Goal: Transaction & Acquisition: Purchase product/service

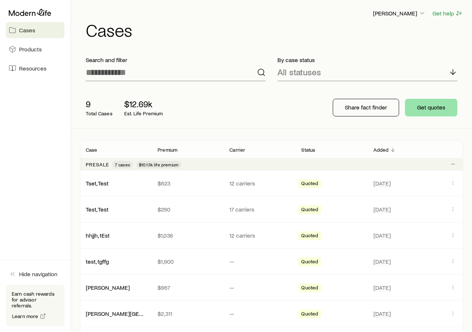
click at [444, 114] on button "Get quotes" at bounding box center [431, 108] width 52 height 18
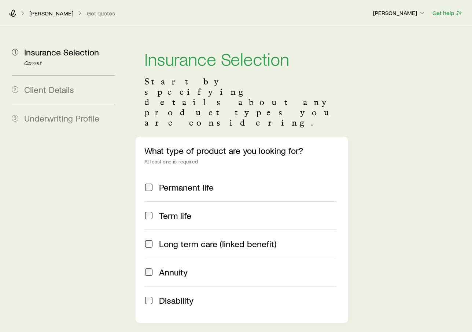
click at [156, 173] on label "Permanent life" at bounding box center [241, 187] width 192 height 28
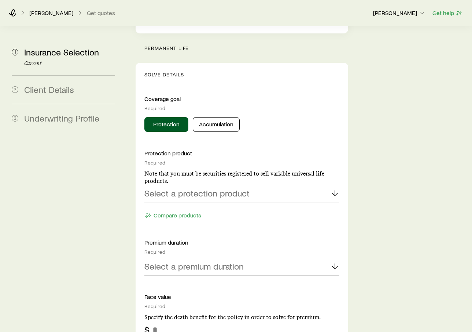
scroll to position [285, 0]
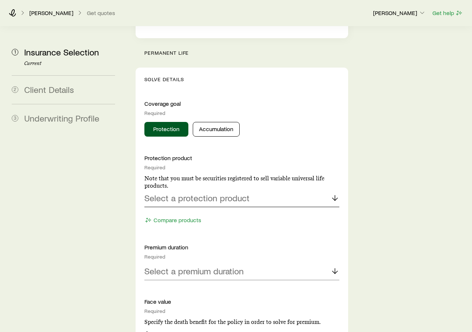
click at [324, 189] on div "Select a protection product" at bounding box center [242, 198] width 195 height 18
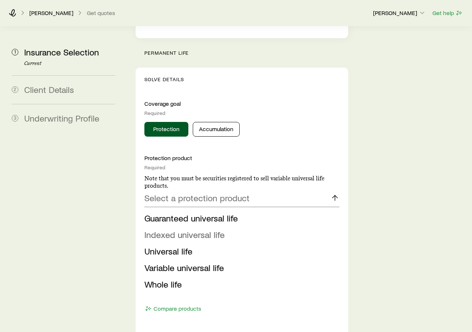
click at [206, 229] on span "Indexed universal life" at bounding box center [185, 234] width 80 height 11
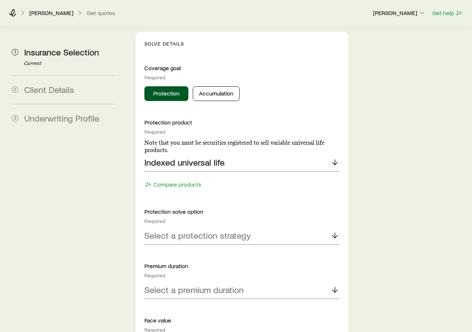
scroll to position [361, 0]
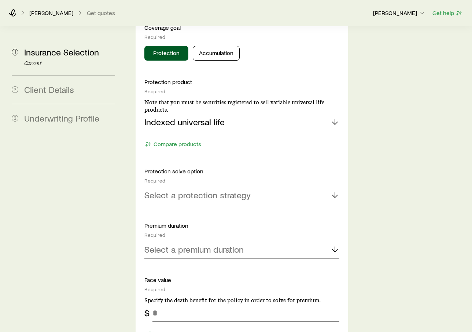
click at [316, 186] on div "Select a protection strategy" at bounding box center [242, 195] width 195 height 18
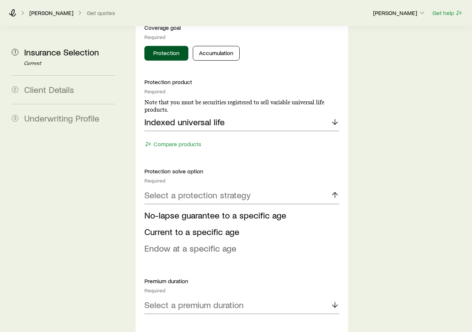
click at [201, 242] on span "Endow at a specific age" at bounding box center [191, 247] width 92 height 11
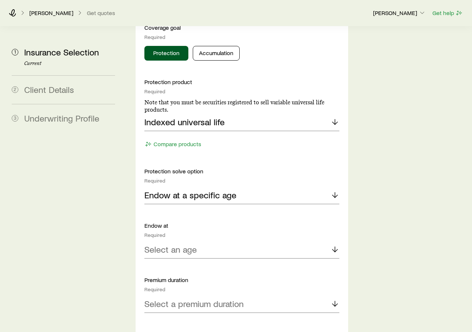
click at [189, 222] on p "Endow at" at bounding box center [242, 225] width 195 height 7
click at [229, 241] on div "Select an age" at bounding box center [242, 250] width 195 height 18
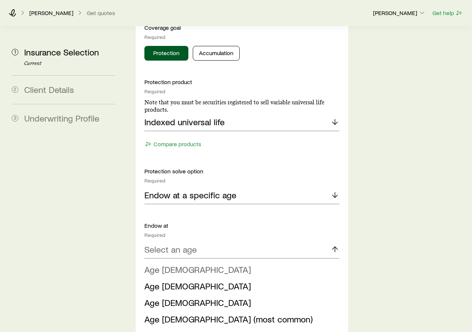
click at [166, 264] on span "Age [DEMOGRAPHIC_DATA]" at bounding box center [198, 269] width 107 height 11
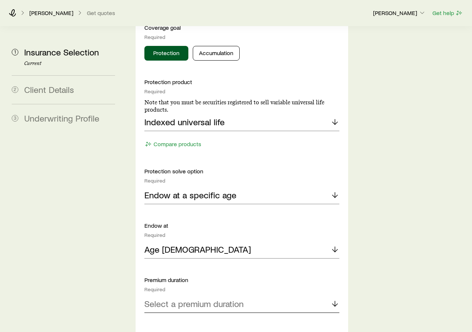
click at [238, 295] on div "Select a premium duration" at bounding box center [242, 304] width 195 height 18
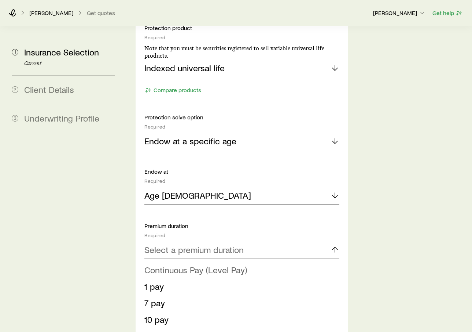
click at [217, 264] on span "Continuous Pay (Level Pay)" at bounding box center [196, 269] width 103 height 11
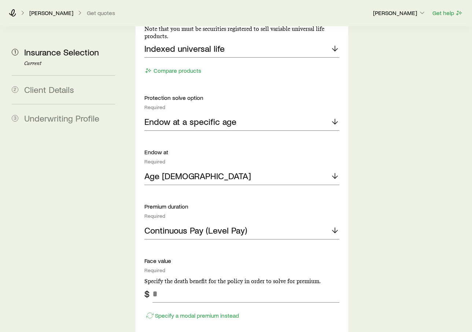
scroll to position [516, 0]
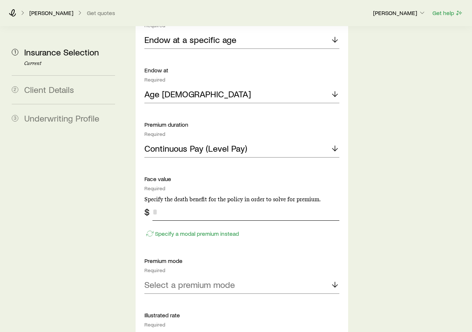
click at [255, 203] on input "tel" at bounding box center [246, 212] width 187 height 18
type input "******"
click at [255, 276] on div "Select a premium mode" at bounding box center [242, 285] width 195 height 18
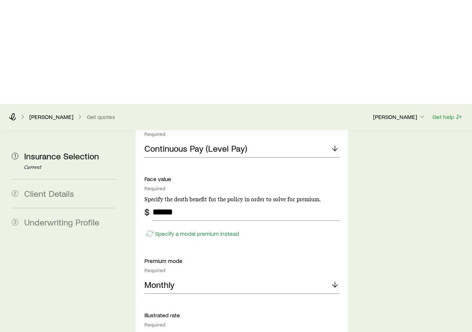
click at [313, 226] on div at bounding box center [242, 235] width 195 height 18
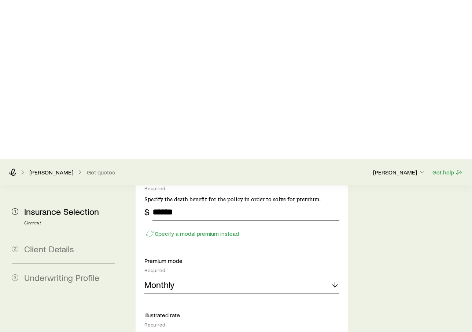
click at [317, 225] on div "Select a death benefit option" at bounding box center [242, 234] width 195 height 18
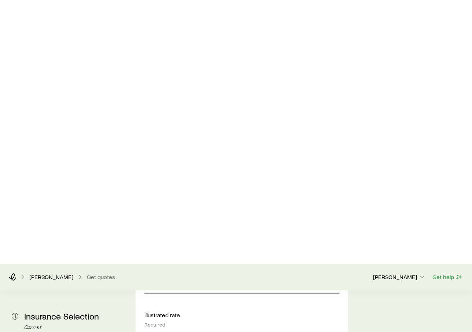
scroll to position [855, 0]
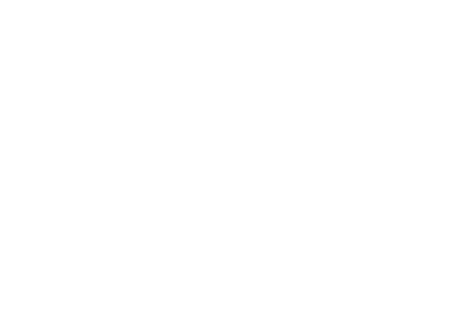
click at [242, 318] on button "Next: Client Details" at bounding box center [242, 327] width 213 height 18
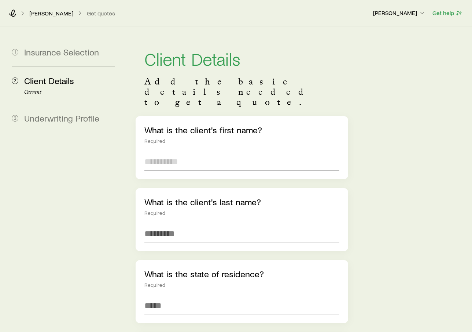
click at [187, 153] on input "text" at bounding box center [242, 162] width 195 height 18
type input "*******"
type input "*****"
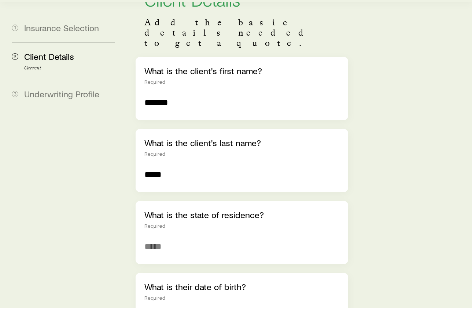
scroll to position [37, 0]
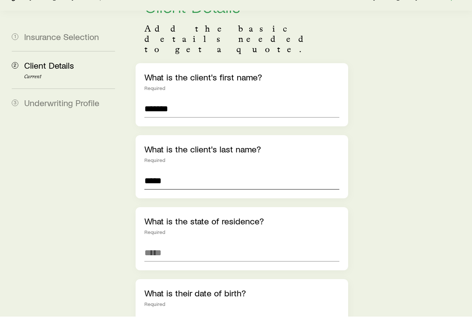
click at [231, 187] on input "*****" at bounding box center [242, 196] width 195 height 18
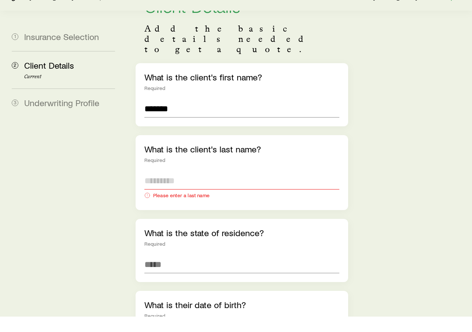
type input "*"
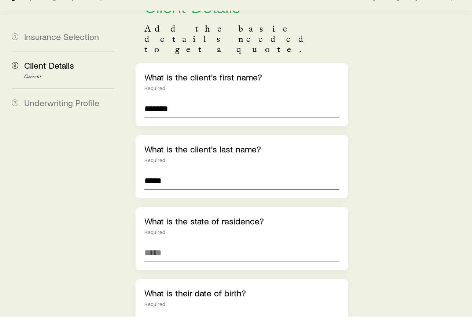
type input "*****"
click at [215, 259] on input at bounding box center [242, 268] width 195 height 18
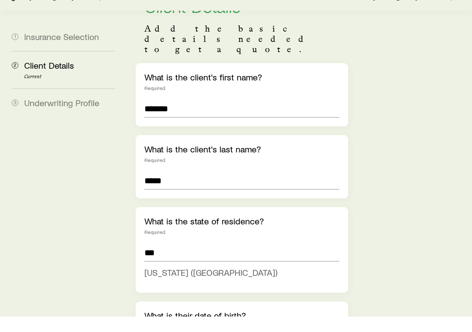
click at [185, 280] on li "[US_STATE] ([GEOGRAPHIC_DATA])" at bounding box center [240, 288] width 191 height 17
type input "**********"
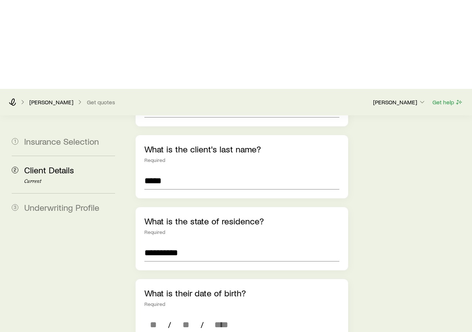
scroll to position [148, 0]
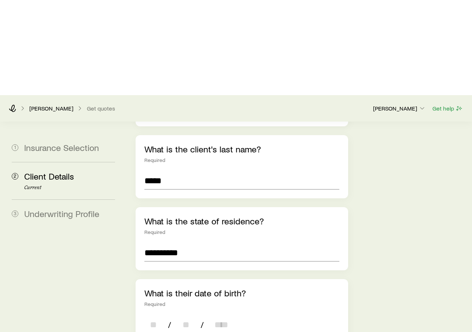
click at [162, 220] on input at bounding box center [154, 229] width 18 height 18
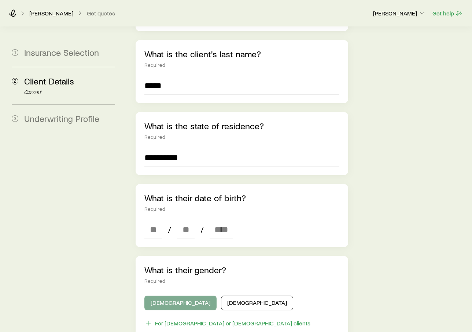
click at [167, 295] on button "[DEMOGRAPHIC_DATA]" at bounding box center [181, 302] width 72 height 15
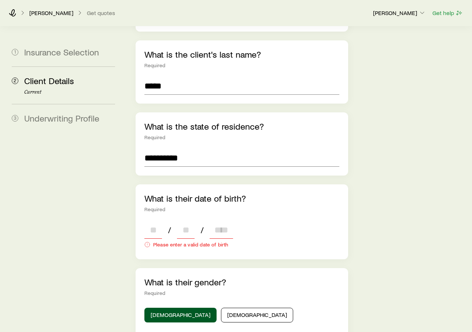
click at [152, 221] on input at bounding box center [154, 230] width 18 height 18
type input "**"
type input "****"
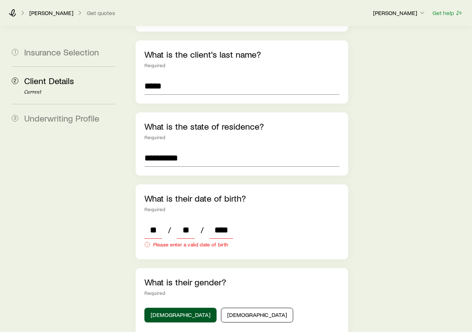
type input "*"
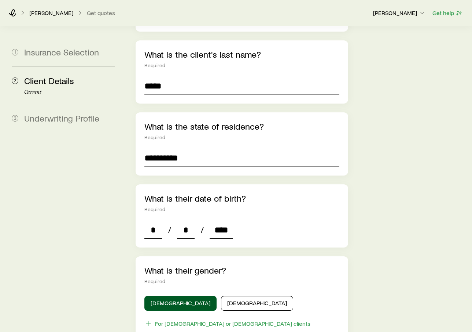
type input "****"
click at [373, 207] on div "**********" at bounding box center [298, 242] width 337 height 726
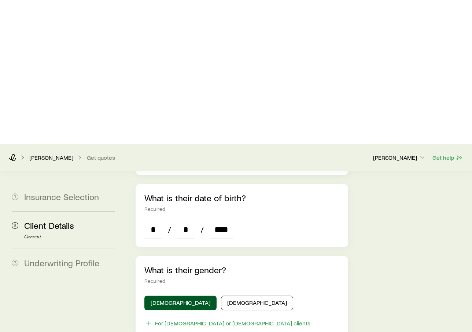
scroll to position [379, 0]
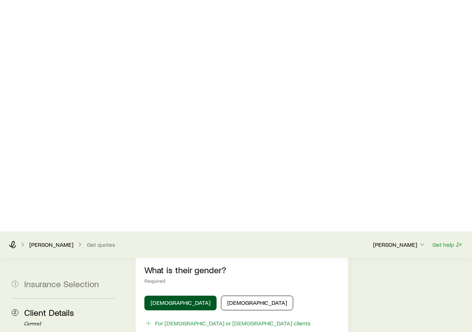
click at [223, 249] on button "No" at bounding box center [215, 256] width 44 height 15
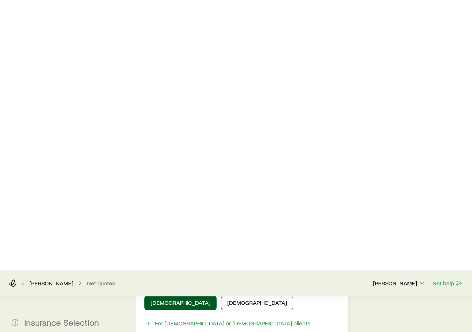
scroll to position [417, 0]
click at [223, 318] on button "Next: Underwriting Profile" at bounding box center [242, 327] width 213 height 18
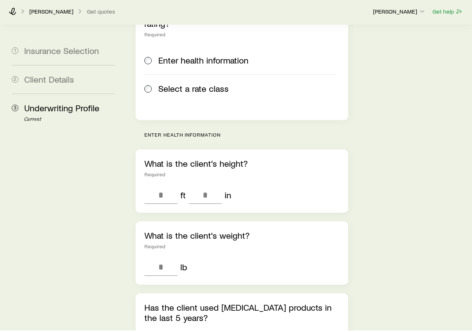
scroll to position [23, 0]
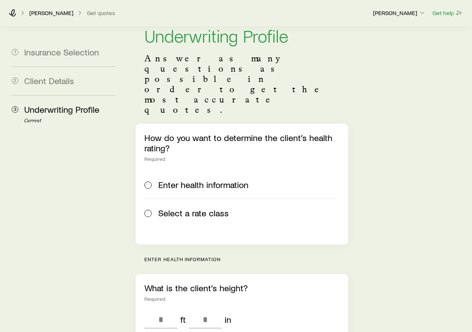
click at [209, 208] on span "Select a rate class" at bounding box center [193, 213] width 70 height 10
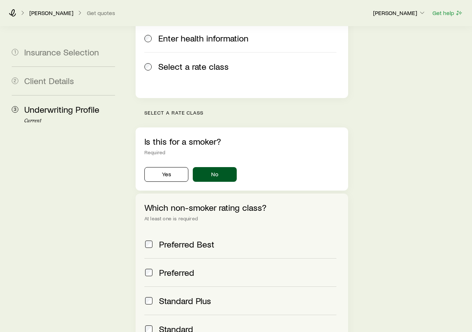
scroll to position [184, 0]
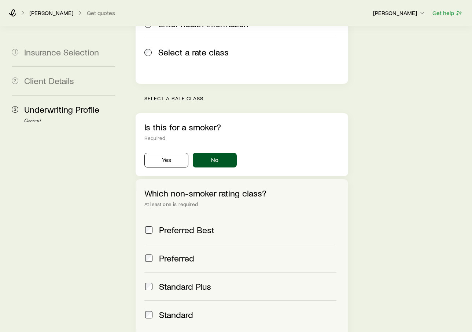
click at [186, 309] on span "Standard" at bounding box center [176, 314] width 34 height 10
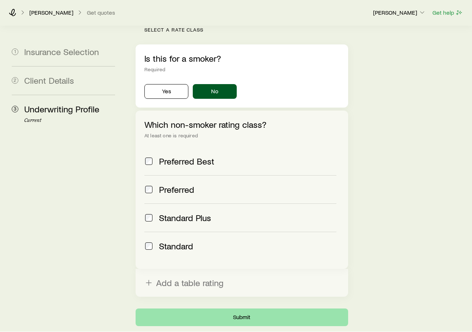
click at [300, 308] on button "Submit" at bounding box center [242, 317] width 213 height 18
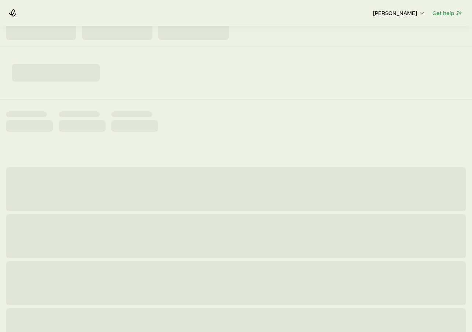
scroll to position [0, 0]
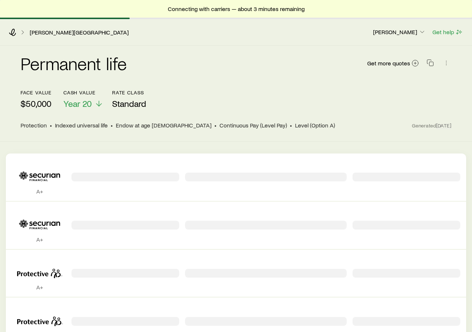
click at [134, 131] on div "Permanent life Get more quotes face value $50,000 Cash Value Year 20 Rate Class…" at bounding box center [236, 93] width 472 height 96
click at [139, 127] on span "Endow at age [DEMOGRAPHIC_DATA]" at bounding box center [164, 124] width 96 height 7
click at [26, 29] on icon at bounding box center [22, 32] width 7 height 7
click at [23, 30] on icon at bounding box center [22, 32] width 7 height 7
click at [94, 99] on p "Year 20" at bounding box center [83, 103] width 40 height 10
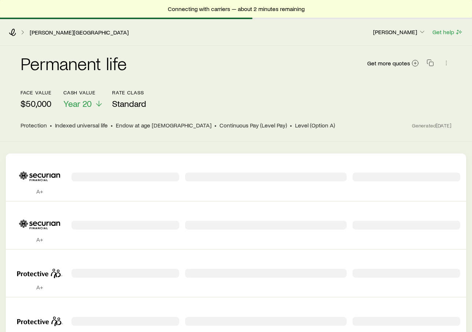
click at [201, 82] on div "Permanent life Get more quotes" at bounding box center [236, 67] width 431 height 44
click at [94, 127] on span "Indexed universal life" at bounding box center [81, 124] width 53 height 7
click at [23, 32] on polyline at bounding box center [23, 32] width 2 height 4
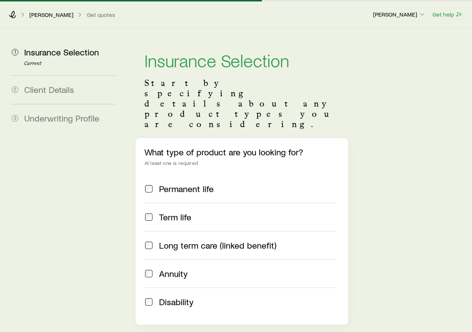
click at [411, 16] on p "[PERSON_NAME]" at bounding box center [399, 14] width 53 height 7
click at [43, 17] on p "[PERSON_NAME]" at bounding box center [51, 14] width 44 height 7
click at [12, 14] on icon at bounding box center [12, 14] width 7 height 7
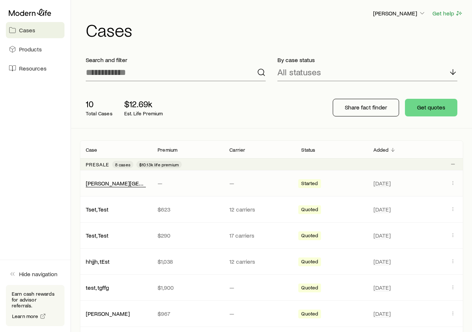
click at [109, 184] on link "[PERSON_NAME][GEOGRAPHIC_DATA]" at bounding box center [135, 182] width 99 height 7
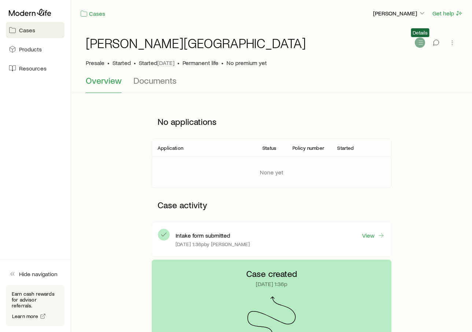
click at [420, 40] on icon "button" at bounding box center [420, 42] width 7 height 7
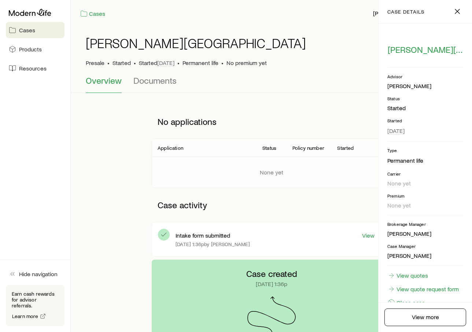
click at [359, 200] on p "Case activity" at bounding box center [272, 205] width 240 height 22
click at [355, 199] on p "Case activity" at bounding box center [272, 205] width 240 height 22
click at [459, 11] on icon "button" at bounding box center [457, 11] width 9 height 9
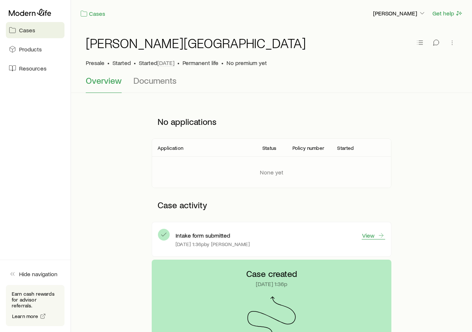
click at [373, 231] on link "View" at bounding box center [373, 235] width 23 height 8
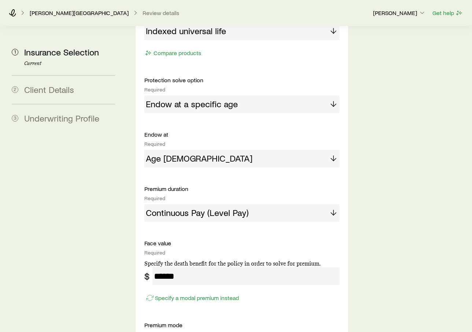
scroll to position [453, 0]
click at [322, 150] on div "Age [DEMOGRAPHIC_DATA]" at bounding box center [242, 159] width 195 height 18
click at [329, 150] on div "Age [DEMOGRAPHIC_DATA]" at bounding box center [242, 159] width 195 height 18
click at [262, 150] on div "Age [DEMOGRAPHIC_DATA]" at bounding box center [242, 159] width 195 height 18
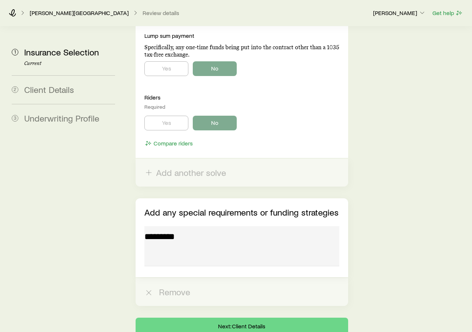
scroll to position [1003, 0]
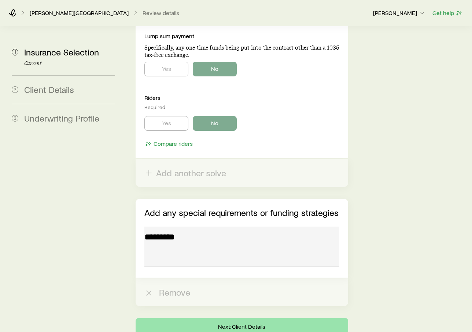
click at [250, 318] on button "Next: Client Details" at bounding box center [242, 327] width 213 height 18
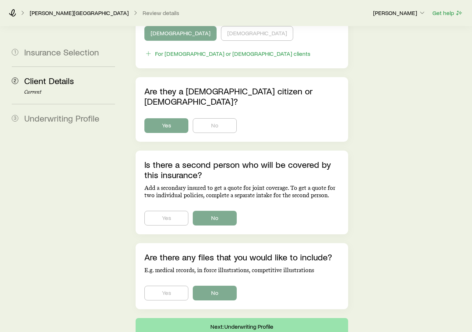
click at [246, 318] on button "Next: Underwriting Profile" at bounding box center [242, 327] width 213 height 18
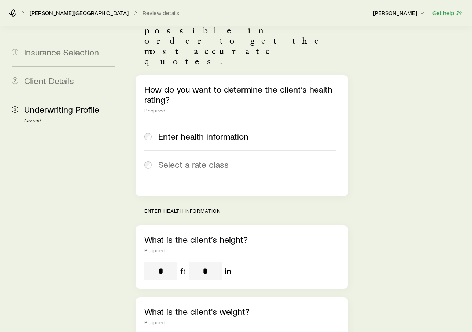
scroll to position [71, 0]
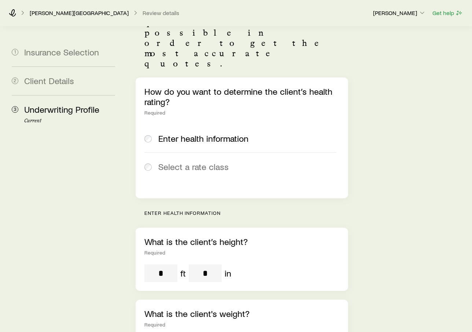
click at [221, 133] on span "Enter health information" at bounding box center [203, 138] width 90 height 10
click at [202, 161] on span "Select a rate class" at bounding box center [193, 166] width 70 height 10
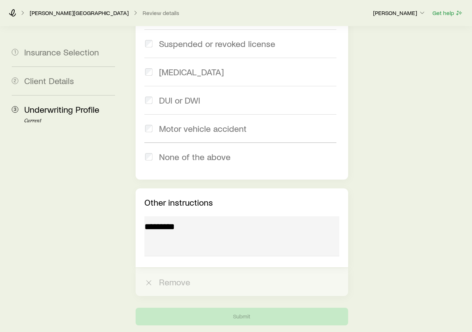
scroll to position [1091, 0]
click at [251, 217] on div at bounding box center [242, 238] width 195 height 42
click at [262, 217] on div at bounding box center [242, 238] width 195 height 42
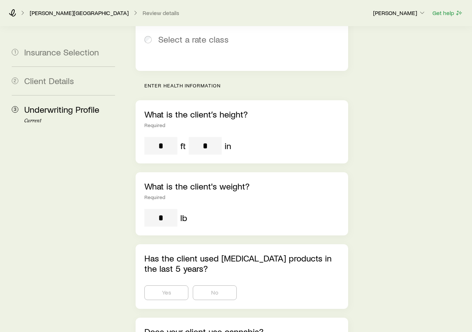
scroll to position [0, 0]
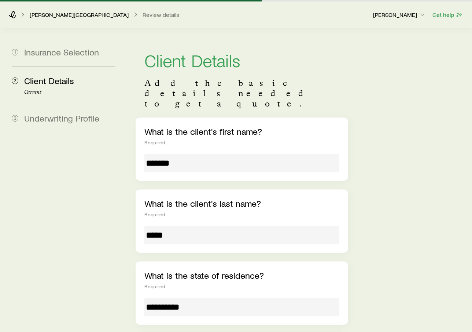
scroll to position [441, 0]
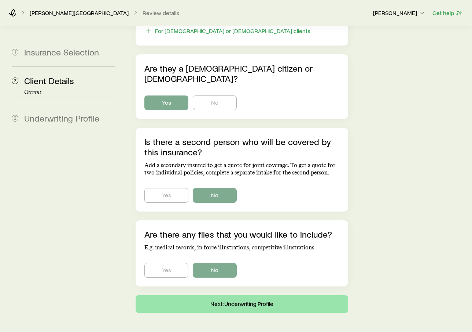
click at [220, 295] on button "Next: Underwriting Profile" at bounding box center [242, 304] width 213 height 18
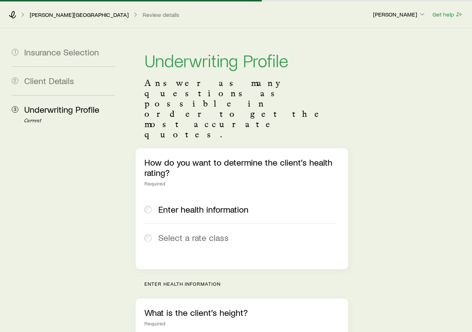
click at [182, 232] on span "Select a rate class" at bounding box center [193, 237] width 70 height 10
click at [10, 15] on icon at bounding box center [12, 14] width 7 height 7
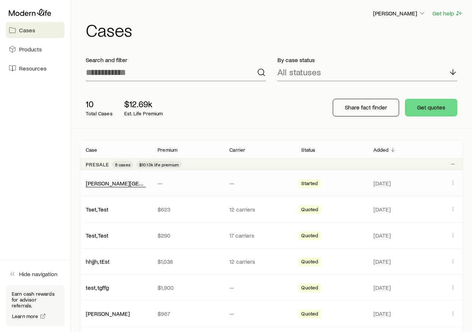
click at [112, 182] on link "[PERSON_NAME][GEOGRAPHIC_DATA]" at bounding box center [135, 182] width 99 height 7
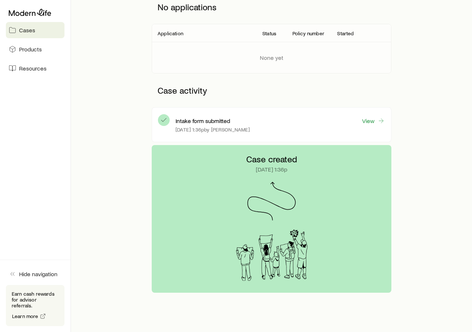
scroll to position [114, 0]
click at [374, 123] on link "View" at bounding box center [373, 121] width 23 height 8
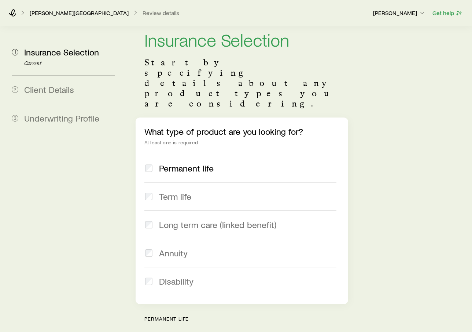
scroll to position [20, 0]
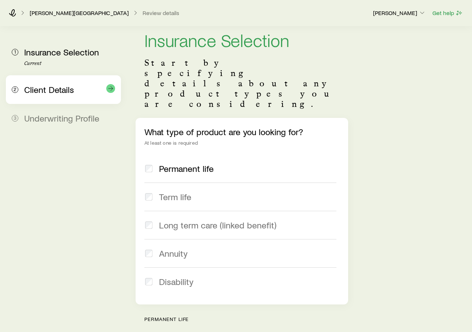
click at [59, 92] on span "Client Details" at bounding box center [49, 89] width 50 height 11
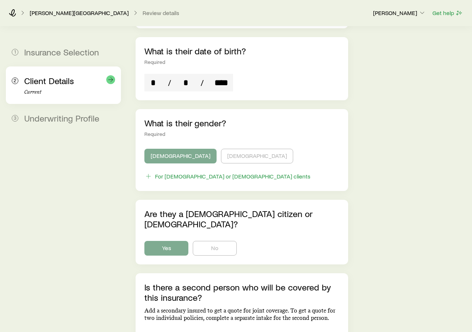
scroll to position [345, 0]
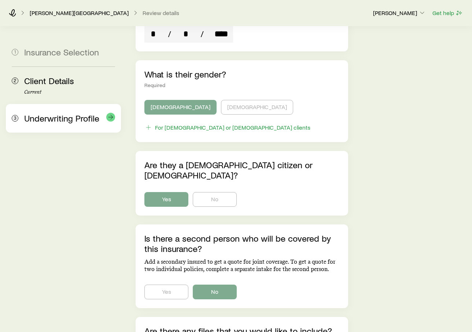
click at [86, 118] on span "Underwriting Profile" at bounding box center [61, 118] width 75 height 11
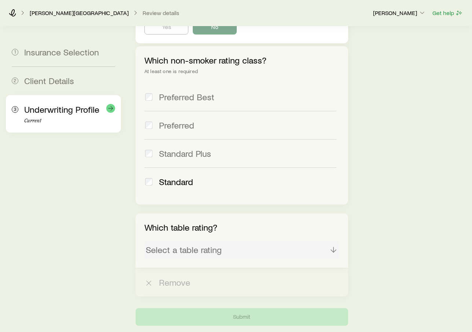
scroll to position [318, 0]
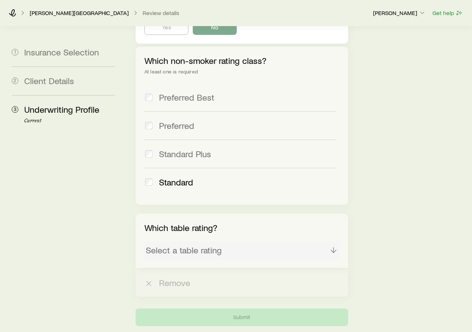
click at [217, 241] on div "Select a table rating" at bounding box center [242, 250] width 195 height 18
click at [343, 213] on div "Which table rating? Select a table rating" at bounding box center [242, 240] width 213 height 54
click at [206, 222] on p "Which table rating?" at bounding box center [242, 227] width 195 height 10
click at [201, 222] on p "Which table rating?" at bounding box center [242, 227] width 195 height 10
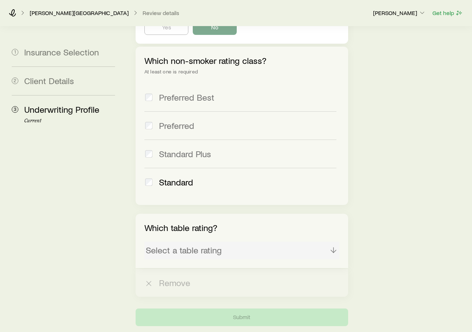
click at [176, 177] on span "Standard" at bounding box center [176, 182] width 34 height 10
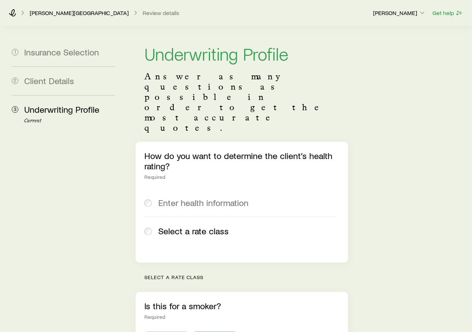
scroll to position [4, 0]
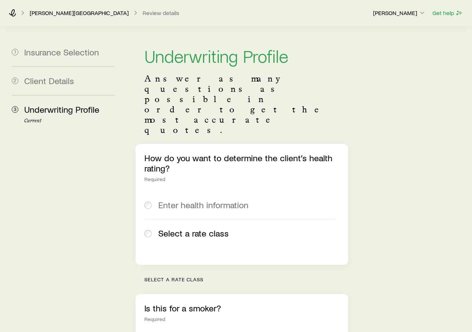
click at [194, 228] on span "Select a rate class" at bounding box center [193, 233] width 70 height 10
click at [196, 228] on span "Select a rate class" at bounding box center [193, 233] width 70 height 10
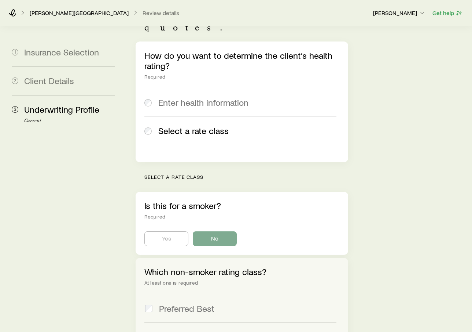
scroll to position [0, 0]
